Goal: Information Seeking & Learning: Find specific fact

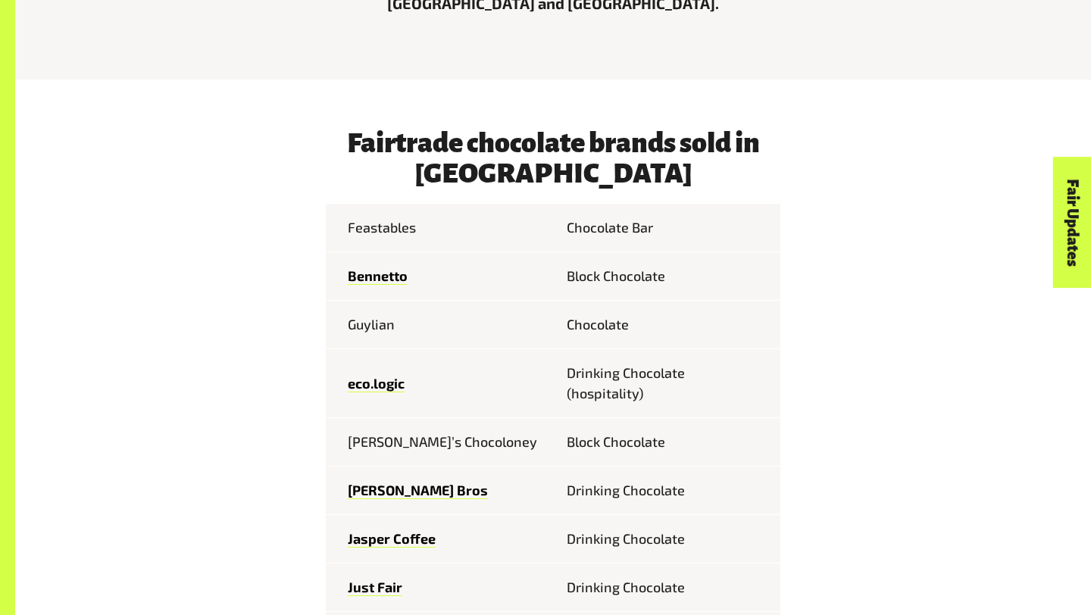
scroll to position [637, 0]
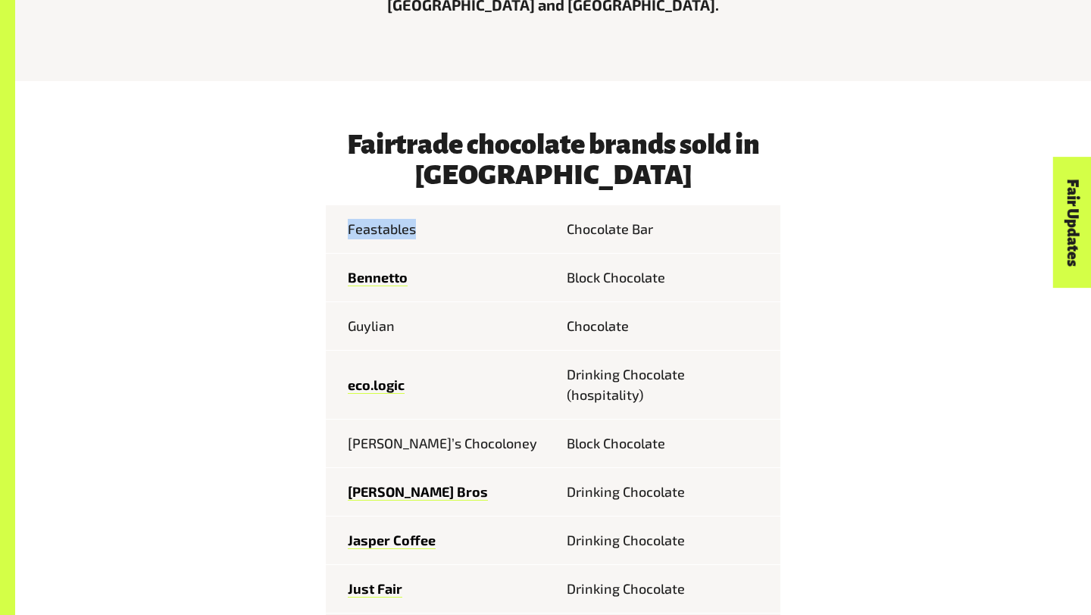
drag, startPoint x: 416, startPoint y: 230, endPoint x: 349, endPoint y: 232, distance: 66.7
click at [349, 232] on td "Feastables" at bounding box center [439, 229] width 227 height 49
copy td "Feastables"
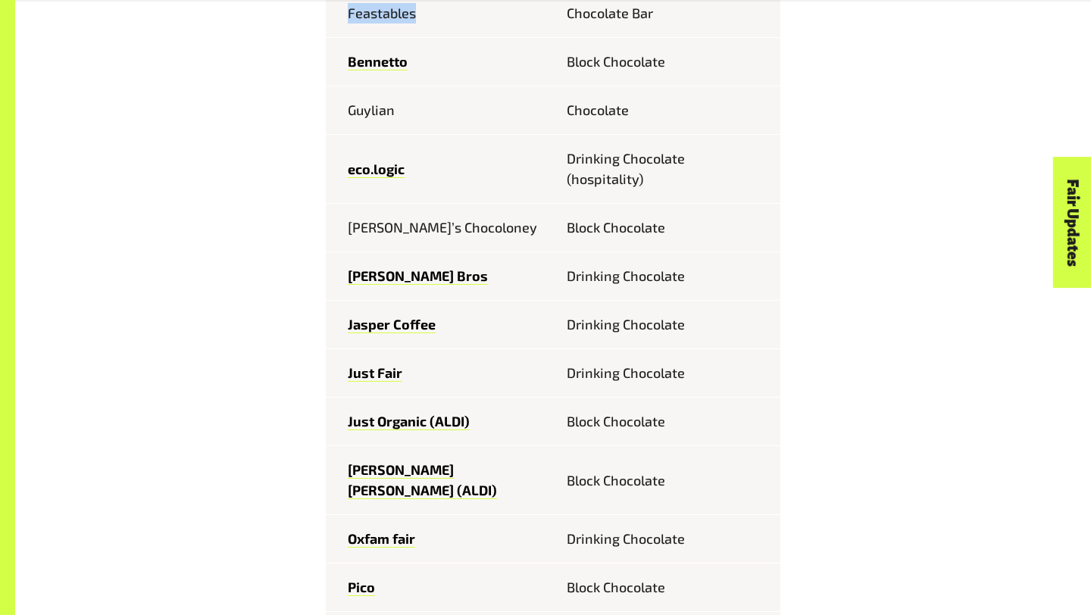
scroll to position [854, 0]
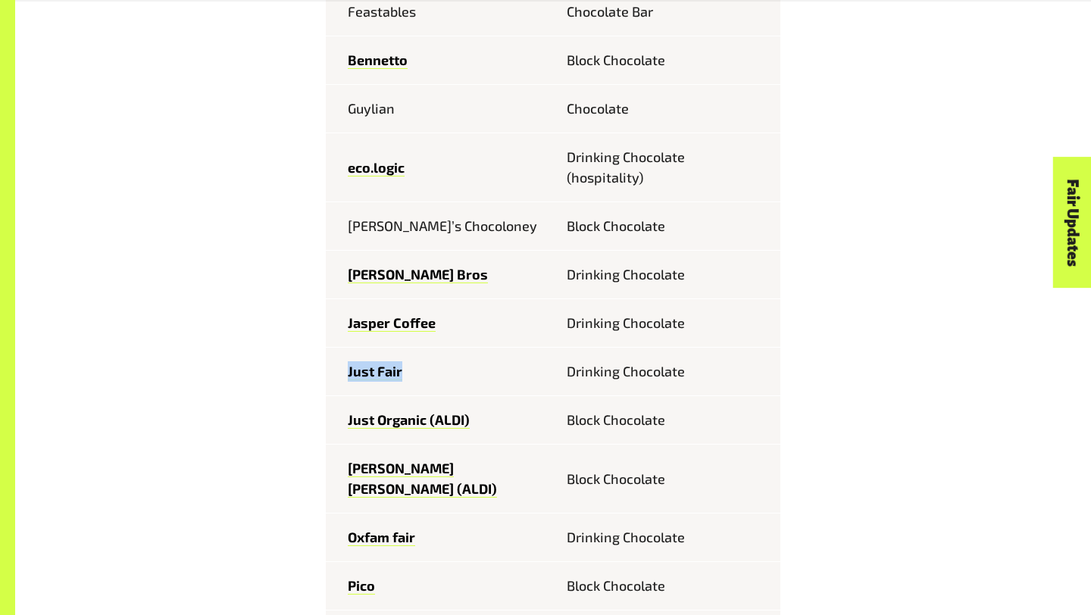
drag, startPoint x: 405, startPoint y: 373, endPoint x: 335, endPoint y: 373, distance: 70.5
click at [335, 373] on td "Just Fair" at bounding box center [439, 372] width 227 height 49
copy link "Just Fair"
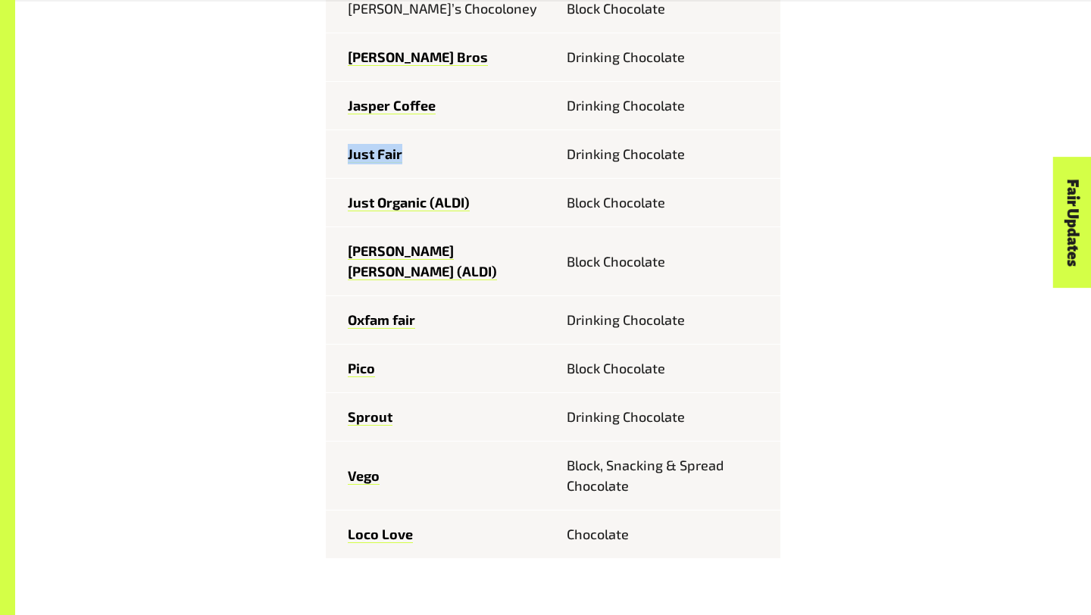
scroll to position [1097, 0]
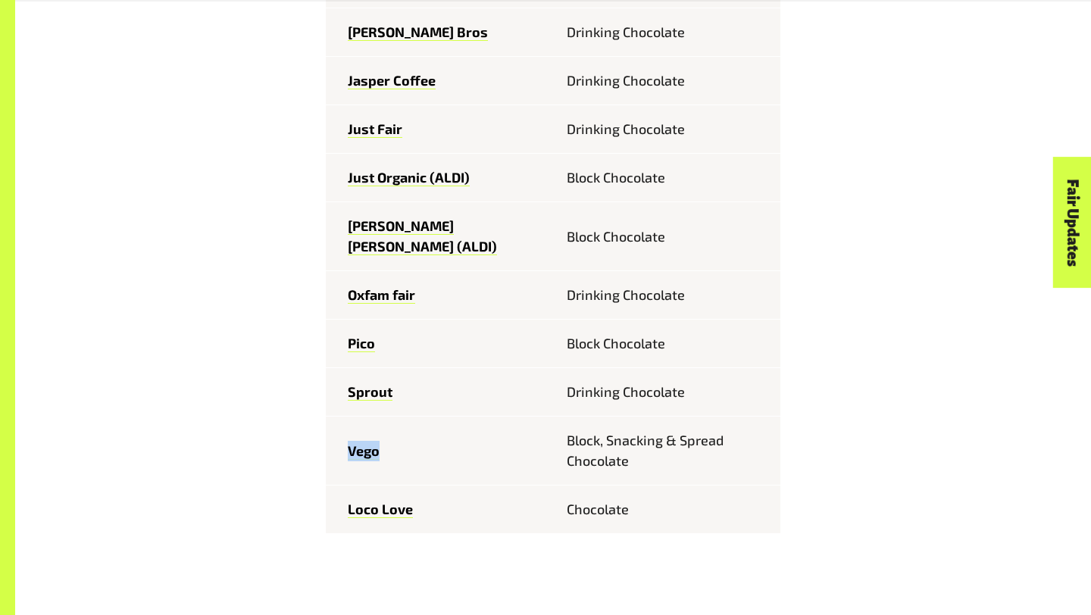
drag, startPoint x: 384, startPoint y: 433, endPoint x: 346, endPoint y: 429, distance: 38.8
click at [346, 429] on td "Vego" at bounding box center [439, 451] width 227 height 69
copy link "Vego"
